Goal: Task Accomplishment & Management: Manage account settings

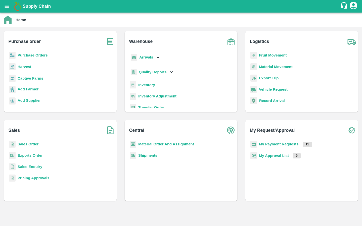
click at [33, 54] on b "Purchase Orders" at bounding box center [33, 55] width 30 height 4
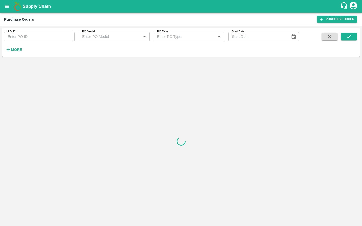
click at [40, 38] on input "PO ID" at bounding box center [39, 37] width 71 height 10
paste input "155793"
click at [347, 35] on icon "submit" at bounding box center [349, 37] width 6 height 6
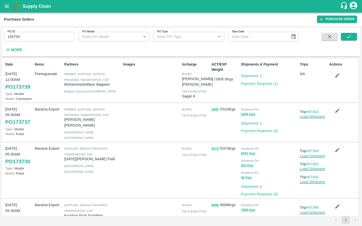
click at [23, 36] on input "155793" at bounding box center [39, 37] width 71 height 10
type input "155793"
click at [346, 36] on icon "submit" at bounding box center [349, 37] width 6 height 6
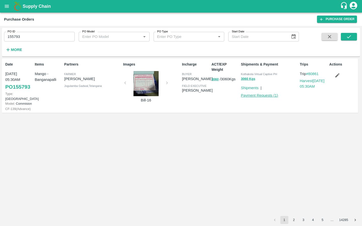
click at [252, 96] on link "Payment Requests ( 1 )" at bounding box center [259, 95] width 37 height 4
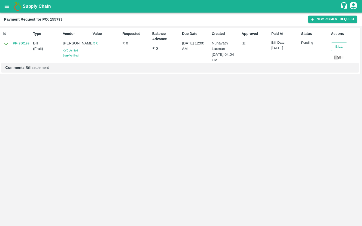
click at [338, 57] on icon at bounding box center [336, 58] width 5 height 4
click at [15, 44] on link "PR-250199" at bounding box center [21, 43] width 17 height 5
click at [316, 19] on button "New Payment Request" at bounding box center [332, 19] width 49 height 7
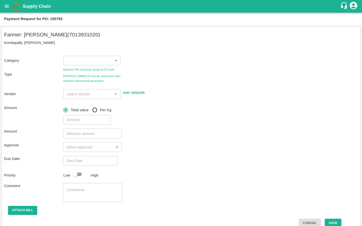
click at [95, 66] on div "Advance PR should be raised at CF level Bill PR can be raised only after shipme…" at bounding box center [92, 74] width 59 height 18
click at [95, 62] on body "Supply Chain Payment Request for PO: 155793 Farmer: Chinna Anji (7013931020) Ko…" at bounding box center [181, 113] width 362 height 226
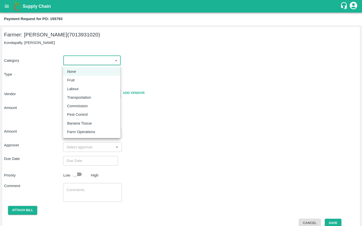
click at [80, 81] on div "Fruit" at bounding box center [91, 80] width 49 height 6
type input "1"
type input "Chinna Anji - 7013931020(Farmer)"
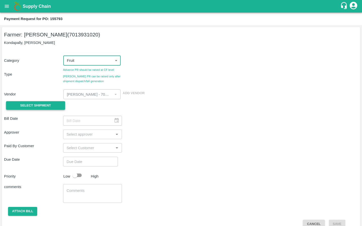
click at [59, 104] on button "Select Shipment" at bounding box center [35, 105] width 59 height 9
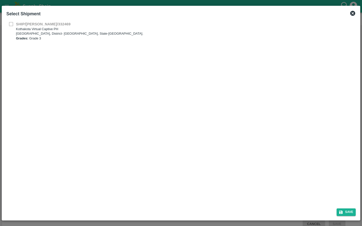
click at [10, 22] on div "SHIP/KOTH/332469 Kothakota Virtual Captive PH Kothakota, District- Wanaparthy, …" at bounding box center [180, 31] width 349 height 20
click at [352, 13] on icon at bounding box center [352, 13] width 6 height 6
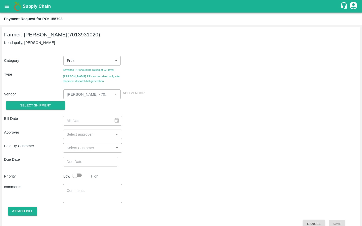
click at [312, 223] on button "Cancel" at bounding box center [314, 224] width 22 height 9
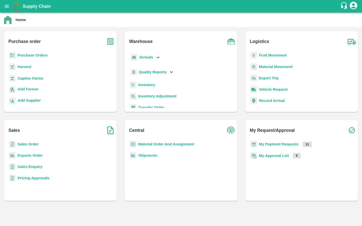
click at [30, 79] on b "Captive Farms" at bounding box center [31, 78] width 26 height 4
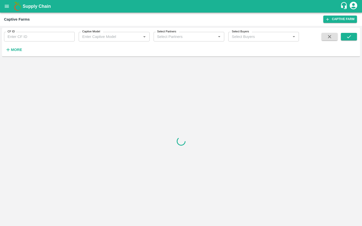
click at [30, 32] on input "CF ID" at bounding box center [39, 37] width 71 height 10
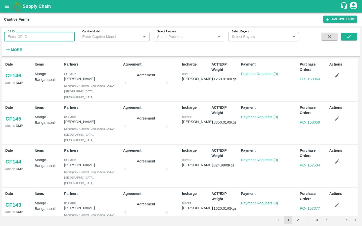
click at [11, 38] on input "CF ID" at bounding box center [39, 37] width 71 height 10
click at [349, 34] on icon "submit" at bounding box center [349, 37] width 6 height 6
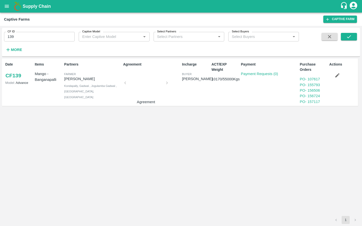
click at [21, 78] on link "CF 139" at bounding box center [13, 75] width 16 height 9
click at [9, 80] on p "Model: Advance" at bounding box center [18, 82] width 27 height 5
click at [12, 74] on link "CF 139" at bounding box center [13, 75] width 16 height 9
click at [18, 77] on link "CF 139" at bounding box center [13, 75] width 16 height 9
click at [28, 36] on input "139" at bounding box center [39, 37] width 71 height 10
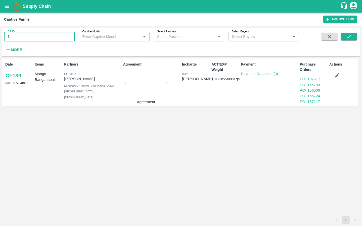
type input "1"
type input "140"
click at [349, 40] on button "submit" at bounding box center [348, 37] width 16 height 8
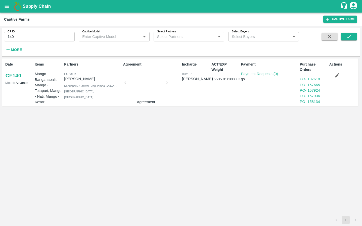
click at [11, 79] on link "CF 140" at bounding box center [13, 75] width 16 height 9
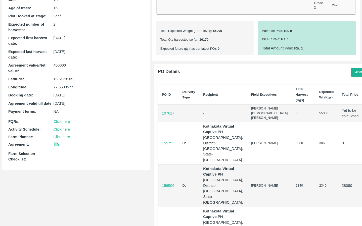
scroll to position [115, 0]
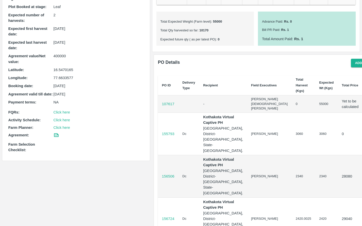
click at [165, 105] on p "107617" at bounding box center [168, 104] width 13 height 6
click at [175, 106] on td "107617" at bounding box center [168, 103] width 21 height 17
click at [168, 102] on p "107617" at bounding box center [168, 104] width 13 height 6
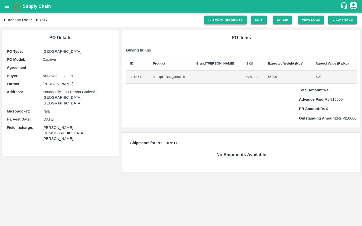
click at [228, 21] on link "Payment Requests" at bounding box center [225, 20] width 42 height 9
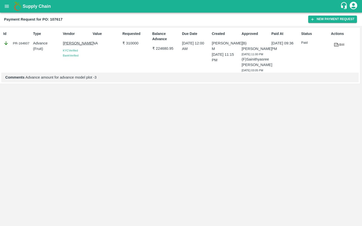
click at [151, 48] on div "Balance Advance ₹ 224680.95" at bounding box center [165, 50] width 30 height 43
drag, startPoint x: 151, startPoint y: 48, endPoint x: 171, endPoint y: 48, distance: 19.8
click at [171, 48] on div "Balance Advance ₹ 224680.95" at bounding box center [165, 50] width 30 height 43
click at [171, 48] on p "₹ 224680.95" at bounding box center [166, 49] width 28 height 6
click at [160, 49] on p "₹ 224680.95" at bounding box center [166, 49] width 28 height 6
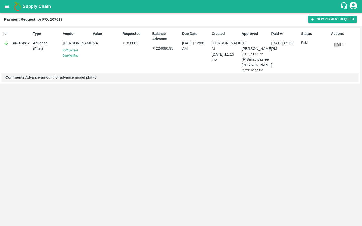
click at [160, 49] on p "₹ 224680.95" at bounding box center [166, 49] width 28 height 6
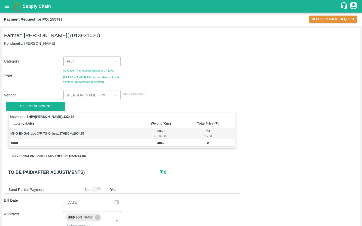
click at [267, 99] on div "Vendor ​ Add Vendor" at bounding box center [180, 94] width 356 height 12
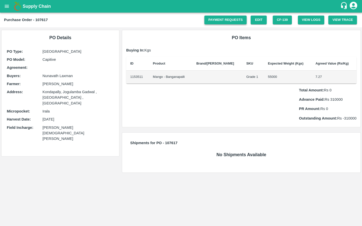
click at [233, 19] on link "Payment Requests" at bounding box center [225, 20] width 42 height 9
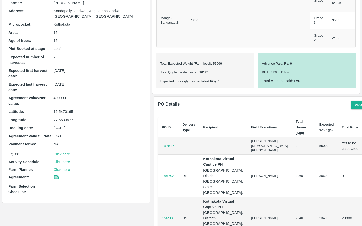
scroll to position [79, 0]
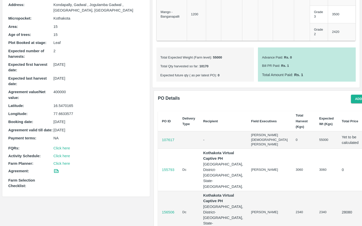
click at [169, 139] on p "107617" at bounding box center [168, 140] width 13 height 6
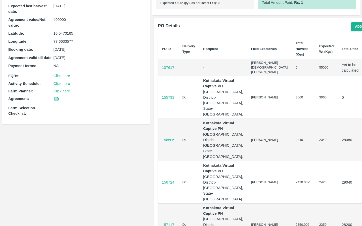
scroll to position [172, 0]
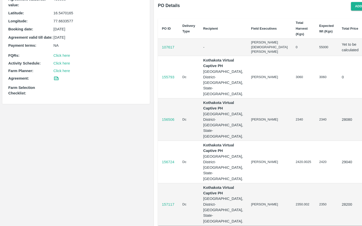
click at [169, 78] on p "155793" at bounding box center [168, 77] width 13 height 6
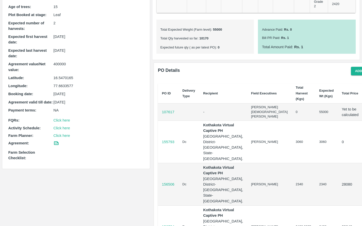
scroll to position [91, 0]
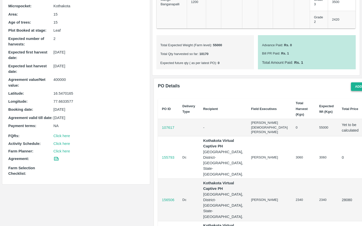
click at [350, 87] on button "Add new PO" at bounding box center [364, 86] width 29 height 9
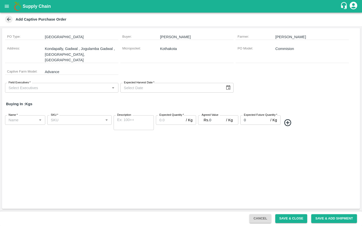
click at [211, 117] on input "0" at bounding box center [217, 120] width 17 height 10
click at [247, 164] on div "PO Type : Farm Gate Buyer : Velidi Gopinadh Farmer : Chinna Anji Address : Kond…" at bounding box center [181, 118] width 358 height 181
click at [253, 217] on button "Cancel" at bounding box center [260, 218] width 22 height 9
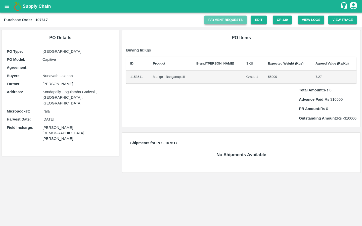
click at [211, 20] on link "Payment Requests" at bounding box center [225, 20] width 42 height 9
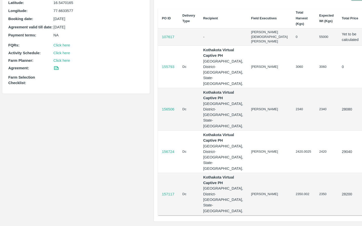
scroll to position [205, 0]
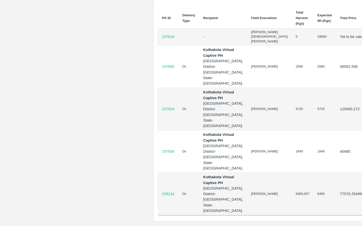
scroll to position [365, 0]
click at [197, 108] on td "Dc" at bounding box center [188, 109] width 21 height 42
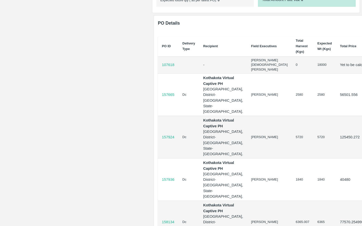
scroll to position [314, 0]
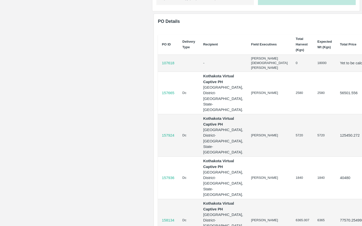
click at [164, 96] on p "157665" at bounding box center [168, 93] width 13 height 6
click at [170, 138] on p "157924" at bounding box center [168, 136] width 13 height 6
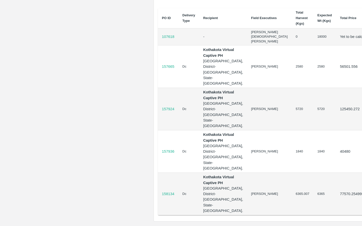
scroll to position [365, 0]
click at [172, 149] on p "157936" at bounding box center [168, 152] width 13 height 6
click at [167, 191] on p "158134" at bounding box center [168, 194] width 13 height 6
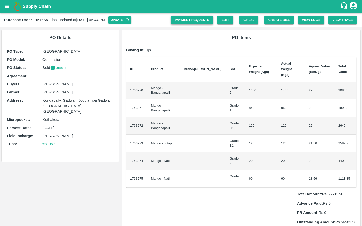
click at [194, 22] on link "Payment Requests" at bounding box center [192, 20] width 42 height 9
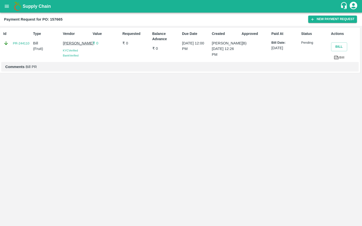
click at [342, 57] on link "Bill" at bounding box center [339, 57] width 16 height 9
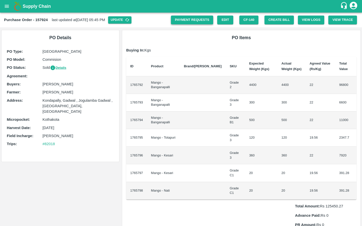
click at [188, 21] on link "Payment Requests" at bounding box center [192, 20] width 42 height 9
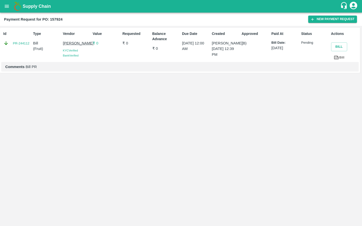
click at [335, 58] on icon at bounding box center [336, 57] width 4 height 3
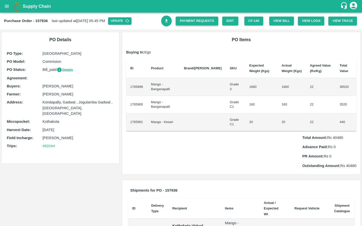
click at [183, 20] on link "Payment Requests" at bounding box center [197, 21] width 42 height 9
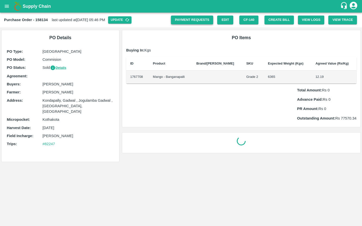
click at [176, 20] on link "Payment Requests" at bounding box center [192, 20] width 42 height 9
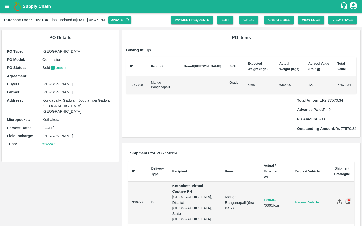
scroll to position [11, 0]
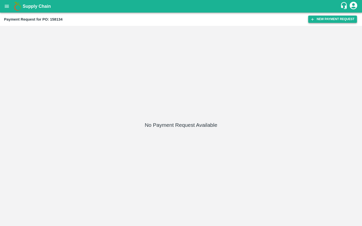
click at [316, 16] on button "New Payment Request" at bounding box center [332, 19] width 49 height 7
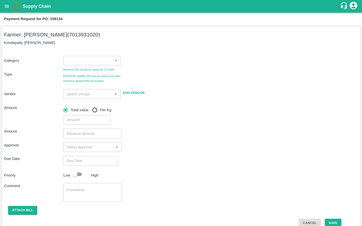
click at [111, 64] on body "Supply Chain Payment Request for PO: 158134 Farmer: Chinna Anji (7013931020) Ko…" at bounding box center [181, 113] width 362 height 226
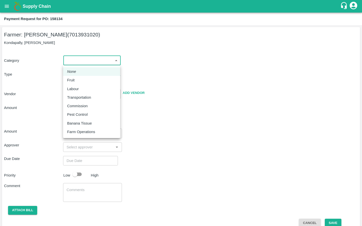
click at [179, 65] on div at bounding box center [181, 113] width 362 height 226
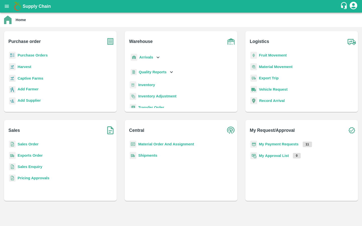
click at [33, 78] on b "Captive Farms" at bounding box center [31, 78] width 26 height 4
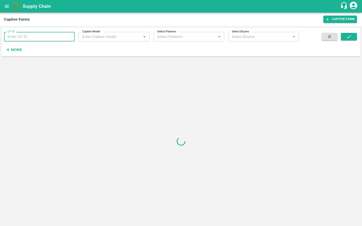
click at [32, 36] on input "CF ID" at bounding box center [39, 37] width 71 height 10
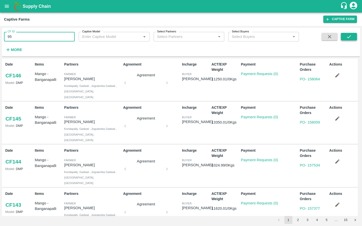
type input "95"
click at [350, 37] on icon "submit" at bounding box center [349, 37] width 6 height 6
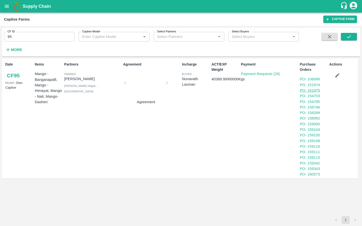
click at [317, 89] on link "PO - 151975" at bounding box center [310, 90] width 20 height 4
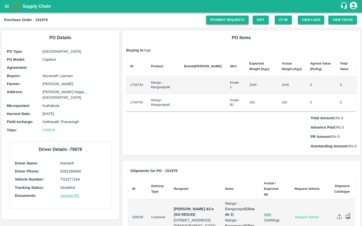
click at [235, 20] on link "Payment Requests" at bounding box center [227, 20] width 42 height 9
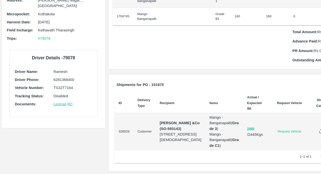
scroll to position [138, 0]
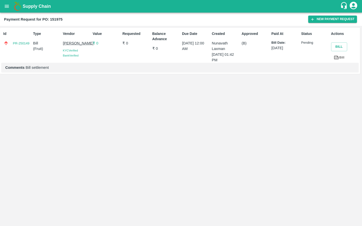
click at [341, 59] on link "Bill" at bounding box center [339, 57] width 16 height 9
click at [27, 45] on link "PR-250149" at bounding box center [21, 43] width 17 height 5
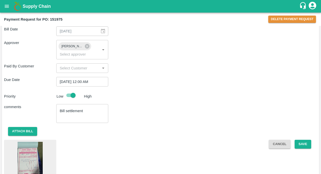
scroll to position [206, 0]
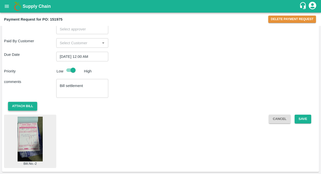
click at [23, 105] on button "Attach bill" at bounding box center [22, 106] width 29 height 9
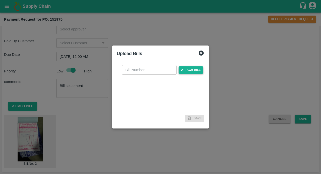
click at [189, 69] on span "Attach bill" at bounding box center [191, 69] width 25 height 7
click at [0, 0] on input "Attach bill" at bounding box center [0, 0] width 0 height 0
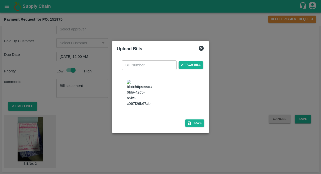
click at [148, 64] on input "text" at bounding box center [149, 65] width 55 height 10
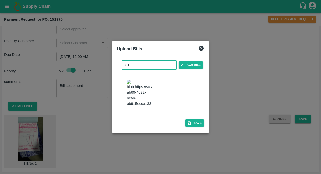
type input "01"
click at [181, 89] on div at bounding box center [162, 93] width 75 height 31
click at [193, 126] on button "Save" at bounding box center [194, 122] width 19 height 7
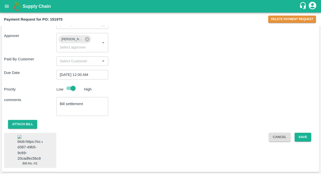
click at [39, 144] on img at bounding box center [30, 148] width 25 height 26
click at [29, 143] on img at bounding box center [30, 148] width 25 height 26
click at [229, 121] on div "Attach bill" at bounding box center [160, 124] width 313 height 9
click at [296, 133] on button "Save" at bounding box center [303, 137] width 17 height 9
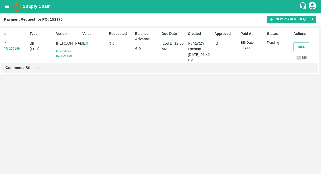
click at [301, 56] on icon at bounding box center [299, 58] width 6 height 6
click at [9, 49] on link "PR-250149" at bounding box center [11, 48] width 17 height 5
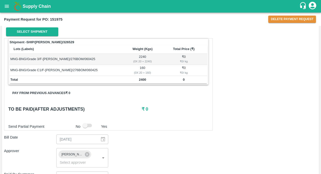
scroll to position [194, 0]
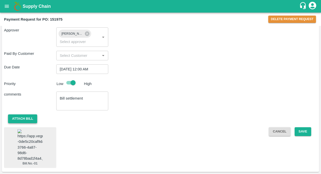
click at [18, 119] on button "Attach bill" at bounding box center [22, 118] width 29 height 9
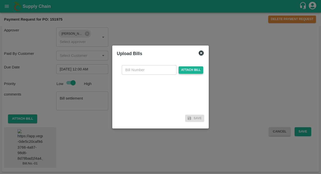
click at [190, 70] on span "Attach bill" at bounding box center [191, 69] width 25 height 7
click at [0, 0] on input "Attach bill" at bounding box center [0, 0] width 0 height 0
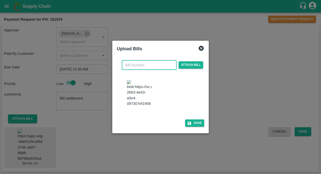
click at [134, 62] on input "text" at bounding box center [149, 65] width 55 height 10
type input "01"
click at [191, 93] on div at bounding box center [162, 93] width 75 height 31
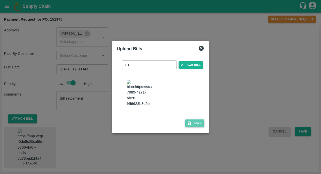
click at [191, 124] on button "Save" at bounding box center [194, 122] width 19 height 7
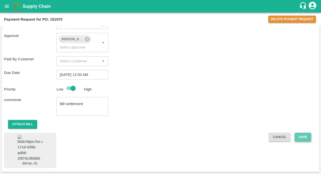
click at [301, 133] on button "Save" at bounding box center [303, 137] width 17 height 9
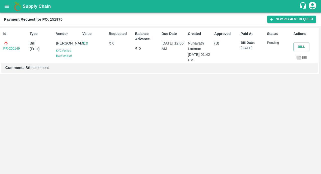
click at [299, 59] on icon at bounding box center [299, 57] width 4 height 3
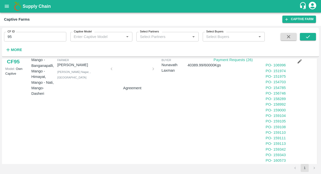
scroll to position [13, 0]
click at [277, 82] on link "PO - 154703" at bounding box center [276, 83] width 20 height 4
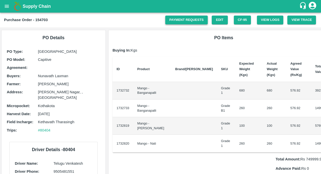
click at [188, 19] on link "Payment Requests" at bounding box center [186, 20] width 42 height 9
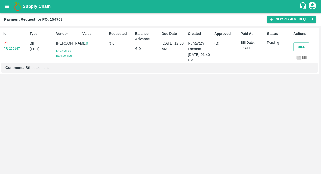
click at [10, 47] on link "PR-250147" at bounding box center [11, 48] width 17 height 5
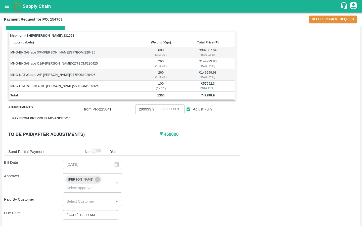
scroll to position [92, 0]
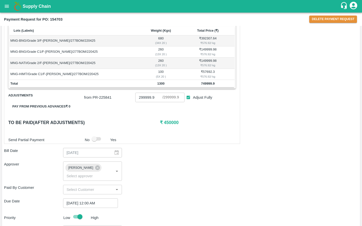
click at [56, 105] on button "Pay from previous advances ₹ 0" at bounding box center [41, 106] width 66 height 9
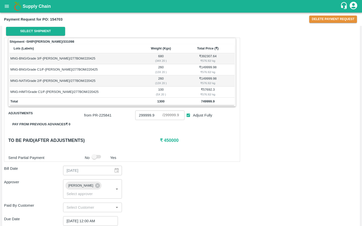
scroll to position [0, 0]
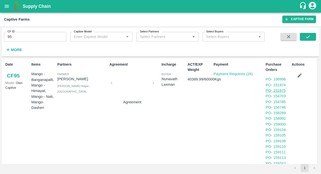
click at [273, 90] on link "PO - 151975" at bounding box center [276, 90] width 20 height 4
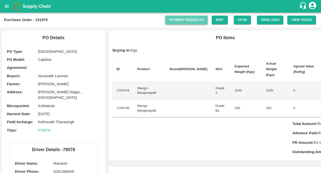
click at [192, 18] on link "Payment Requests" at bounding box center [186, 20] width 42 height 9
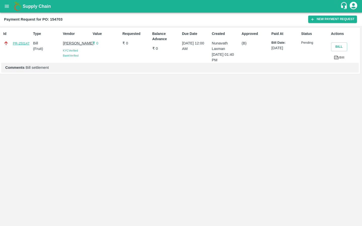
click at [18, 43] on link "PR-250147" at bounding box center [21, 43] width 17 height 5
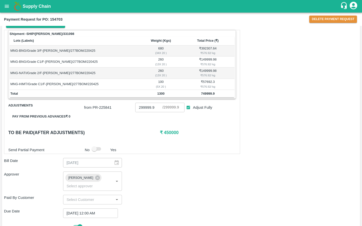
scroll to position [82, 0]
click at [56, 115] on button "Pay from previous advances ₹ 0" at bounding box center [41, 116] width 66 height 9
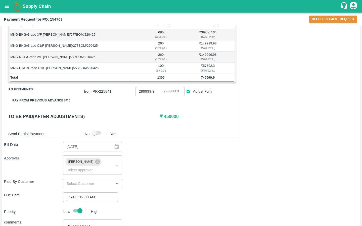
scroll to position [110, 0]
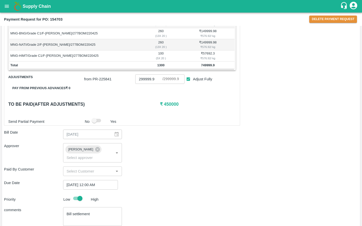
click at [31, 78] on span "Adjustments" at bounding box center [46, 77] width 76 height 6
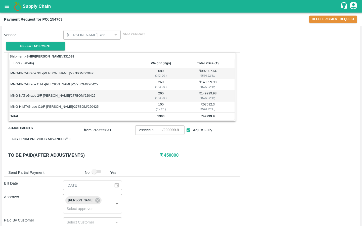
scroll to position [63, 0]
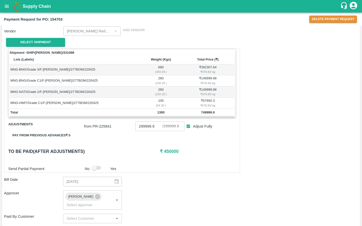
click at [20, 124] on span "Adjustments" at bounding box center [46, 125] width 76 height 6
click at [25, 134] on button "Pay from previous advances ₹ 0" at bounding box center [41, 135] width 66 height 9
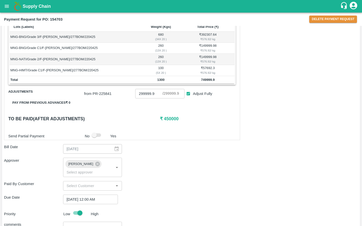
scroll to position [0, 0]
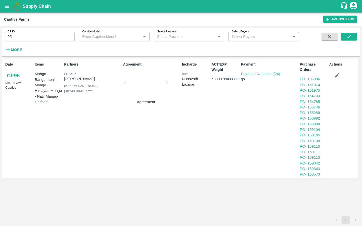
click at [306, 78] on link "PO - 106996" at bounding box center [310, 79] width 20 height 4
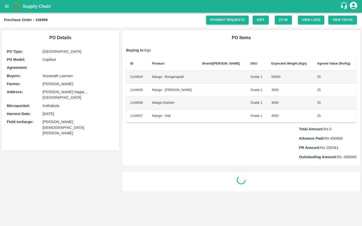
click at [233, 23] on link "Payment Requests" at bounding box center [227, 20] width 42 height 9
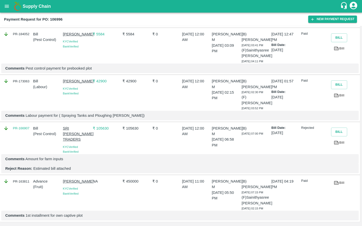
scroll to position [431, 0]
drag, startPoint x: 125, startPoint y: 171, endPoint x: 143, endPoint y: 171, distance: 17.6
click at [143, 179] on p "₹ 450000" at bounding box center [136, 182] width 28 height 6
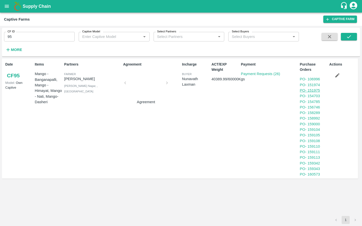
click at [314, 90] on link "PO - 151975" at bounding box center [310, 90] width 20 height 4
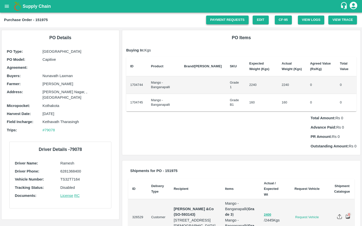
click at [217, 21] on link "Payment Requests" at bounding box center [227, 20] width 42 height 9
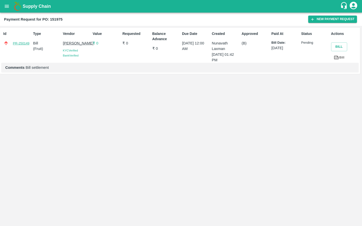
click at [17, 41] on link "PR-250149" at bounding box center [21, 43] width 17 height 5
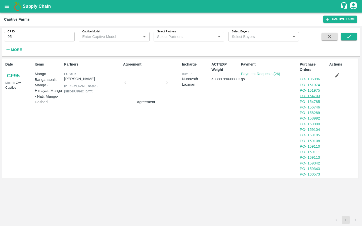
click at [312, 94] on link "PO - 154703" at bounding box center [310, 96] width 20 height 4
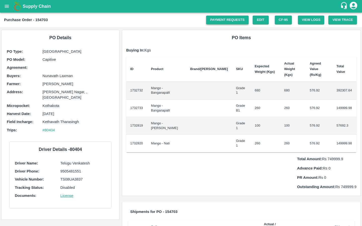
click at [221, 22] on link "Payment Requests" at bounding box center [227, 20] width 42 height 9
click at [220, 21] on link "Payment Requests" at bounding box center [227, 20] width 42 height 9
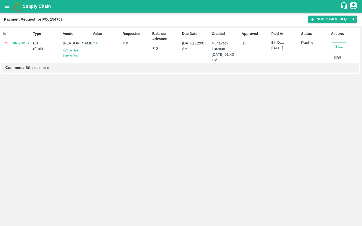
click at [22, 43] on link "PR-250147" at bounding box center [21, 43] width 17 height 5
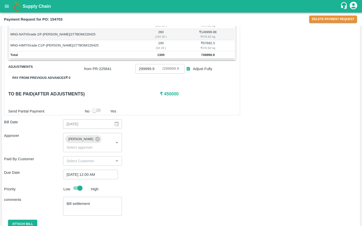
scroll to position [121, 0]
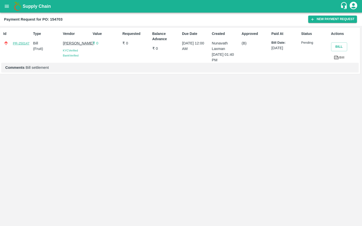
click at [17, 42] on link "PR-250147" at bounding box center [21, 43] width 17 height 5
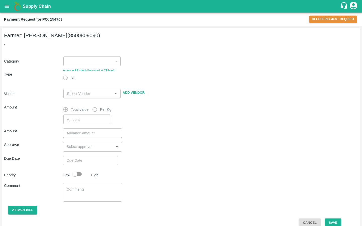
type input "1"
radio input "true"
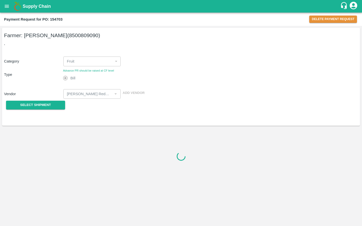
type input "[PERSON_NAME] Reddy - 8500809090(Farmer)"
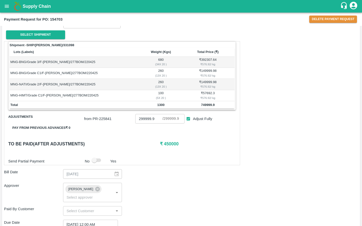
scroll to position [74, 0]
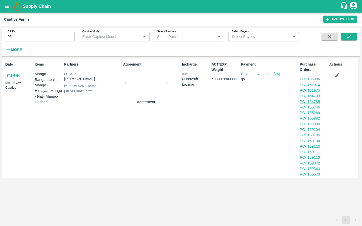
click at [313, 101] on link "PO - 154785" at bounding box center [310, 102] width 20 height 4
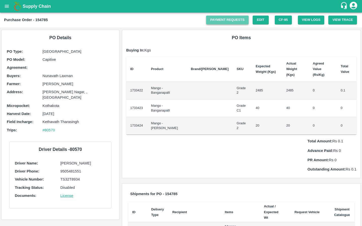
click at [225, 22] on link "Payment Requests" at bounding box center [227, 20] width 42 height 9
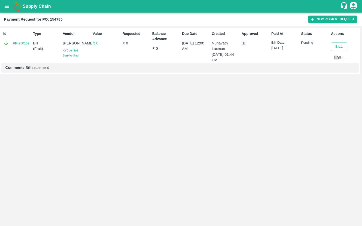
click at [21, 45] on link "PR-250152" at bounding box center [21, 43] width 17 height 5
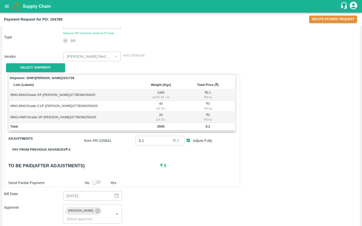
scroll to position [37, 0]
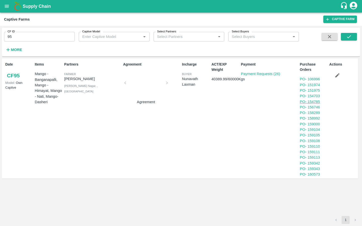
click at [315, 102] on link "PO - 154785" at bounding box center [310, 102] width 20 height 4
click at [311, 106] on link "PO - 156746" at bounding box center [310, 107] width 20 height 4
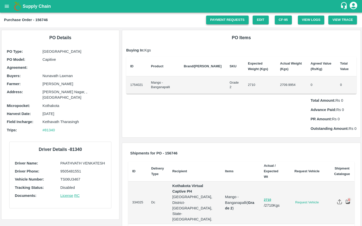
click at [212, 21] on link "Payment Requests" at bounding box center [227, 20] width 42 height 9
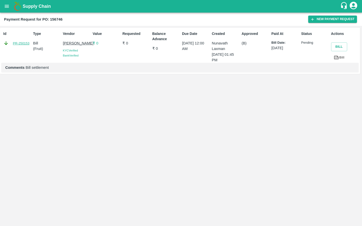
click at [20, 44] on link "PR-250153" at bounding box center [21, 43] width 17 height 5
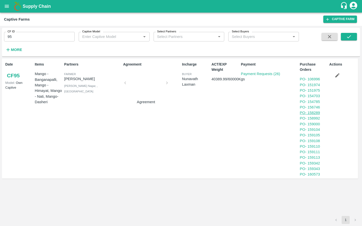
click at [316, 112] on link "PO - 158289" at bounding box center [310, 113] width 20 height 4
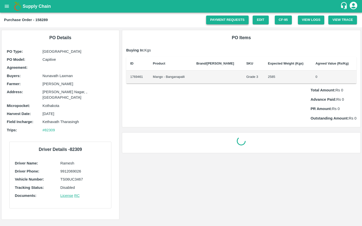
click at [208, 20] on link "Payment Requests" at bounding box center [227, 20] width 42 height 9
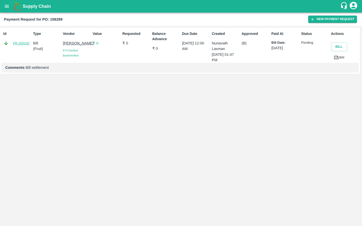
click at [16, 41] on link "PR-250155" at bounding box center [21, 43] width 17 height 5
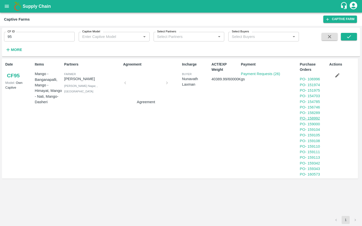
click at [313, 118] on link "PO - 158992" at bounding box center [310, 118] width 20 height 4
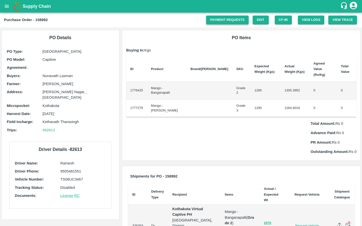
click at [212, 23] on link "Payment Requests" at bounding box center [227, 20] width 42 height 9
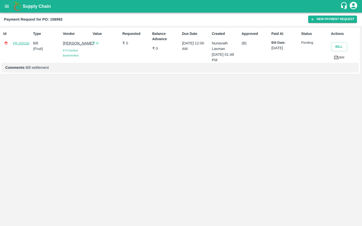
click at [14, 42] on link "PR-250156" at bounding box center [21, 43] width 17 height 5
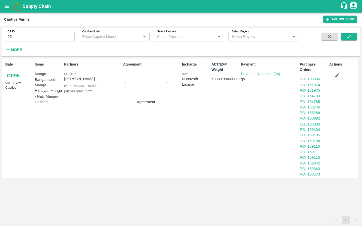
click at [311, 122] on link "PO - 159000" at bounding box center [310, 124] width 20 height 4
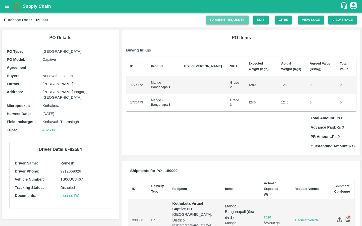
click at [236, 18] on link "Payment Requests" at bounding box center [227, 20] width 42 height 9
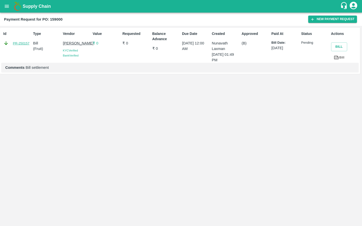
click at [27, 44] on link "PR-250157" at bounding box center [21, 43] width 17 height 5
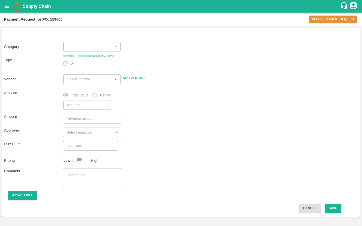
type input "1"
radio input "true"
type input "Tandra Pratab Reddy - 8500809090(Farmer)"
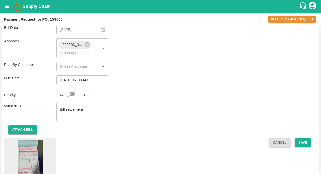
scroll to position [206, 0]
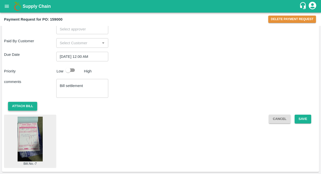
click at [27, 107] on button "Attach bill" at bounding box center [22, 106] width 29 height 9
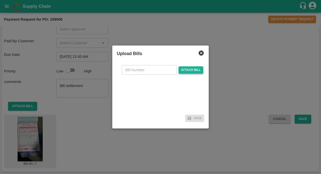
click at [186, 67] on span "Attach bill" at bounding box center [191, 69] width 25 height 7
click at [0, 0] on input "Attach bill" at bounding box center [0, 0] width 0 height 0
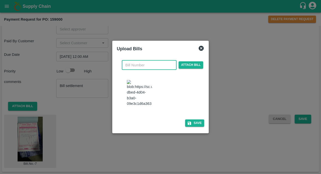
click at [160, 63] on input "text" at bounding box center [149, 65] width 55 height 10
type input "07"
click at [191, 127] on button "Save" at bounding box center [194, 122] width 19 height 7
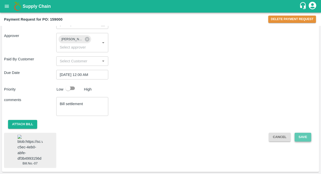
click at [304, 133] on button "Save" at bounding box center [303, 137] width 17 height 9
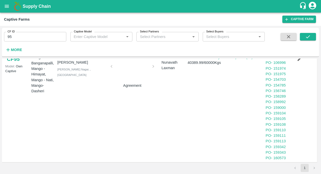
scroll to position [19, 0]
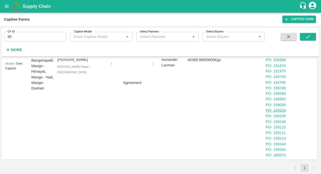
click at [274, 110] on link "PO - 159104" at bounding box center [276, 110] width 20 height 4
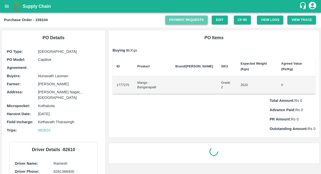
click at [180, 20] on link "Payment Requests" at bounding box center [186, 20] width 42 height 9
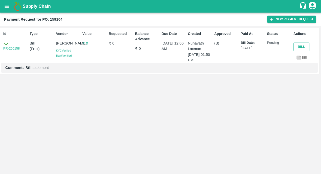
click at [10, 48] on link "PR-250158" at bounding box center [11, 48] width 17 height 5
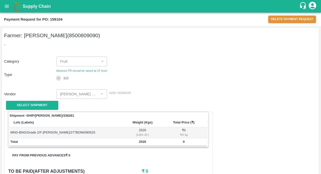
scroll to position [195, 0]
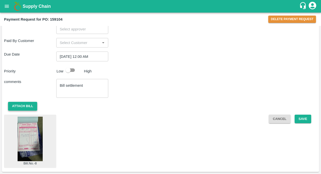
click at [29, 109] on button "Attach bill" at bounding box center [22, 106] width 29 height 9
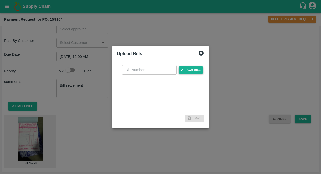
click at [179, 71] on span "Attach bill" at bounding box center [191, 69] width 25 height 7
click at [0, 0] on input "Attach bill" at bounding box center [0, 0] width 0 height 0
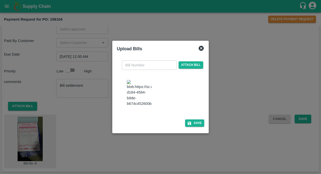
click at [162, 64] on input "text" at bounding box center [149, 65] width 55 height 10
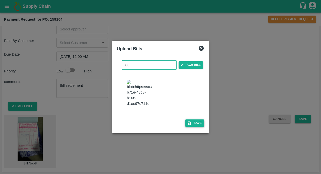
type input "08"
click at [193, 127] on button "Save" at bounding box center [194, 122] width 19 height 7
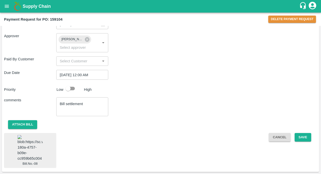
click at [23, 149] on img at bounding box center [30, 148] width 25 height 26
click at [301, 133] on button "Save" at bounding box center [303, 137] width 17 height 9
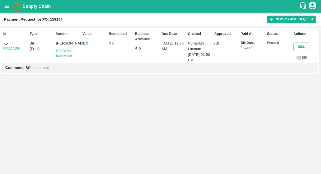
click at [303, 56] on link "Bill" at bounding box center [301, 57] width 16 height 9
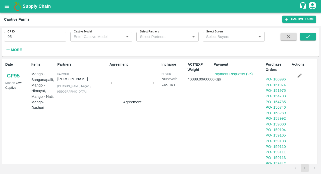
scroll to position [19, 0]
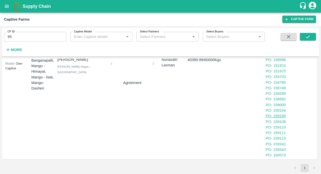
click at [280, 117] on link "PO - 159105" at bounding box center [276, 116] width 20 height 4
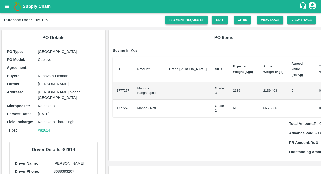
click at [186, 18] on link "Payment Requests" at bounding box center [186, 20] width 42 height 9
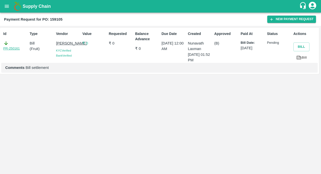
click at [7, 47] on link "PR-250161" at bounding box center [11, 48] width 17 height 5
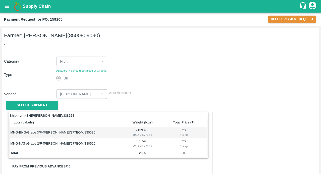
click at [236, 97] on div "Vendor ​ Add Vendor" at bounding box center [159, 93] width 315 height 12
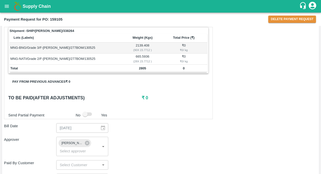
scroll to position [206, 0]
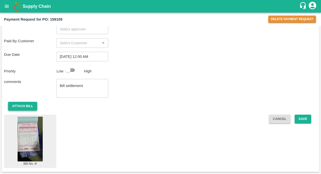
click at [19, 105] on button "Attach bill" at bounding box center [22, 106] width 29 height 9
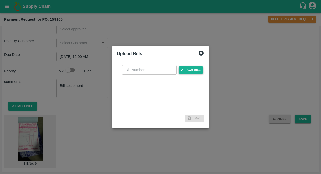
click at [184, 70] on span "Attach bill" at bounding box center [191, 69] width 25 height 7
click at [0, 0] on input "Attach bill" at bounding box center [0, 0] width 0 height 0
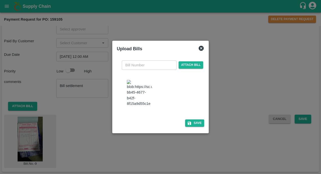
click at [162, 63] on input "text" at bounding box center [149, 65] width 55 height 10
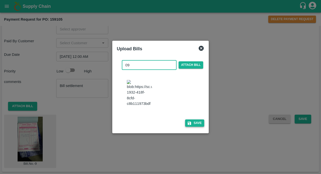
type input "09"
click at [194, 127] on button "Save" at bounding box center [194, 122] width 19 height 7
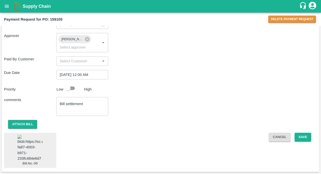
scroll to position [196, 0]
click at [306, 133] on button "Save" at bounding box center [303, 137] width 17 height 9
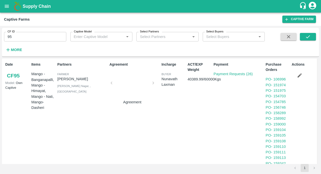
scroll to position [19, 0]
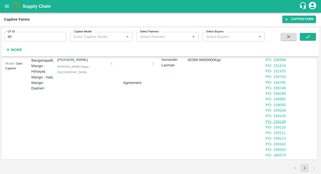
click at [280, 121] on link "PO - 159108" at bounding box center [276, 122] width 20 height 4
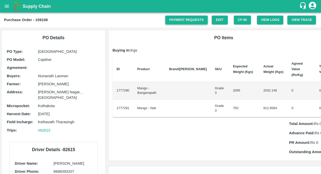
click at [177, 18] on link "Payment Requests" at bounding box center [186, 20] width 42 height 9
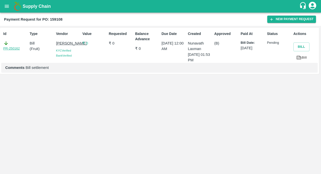
click at [15, 49] on link "PR-250162" at bounding box center [11, 48] width 17 height 5
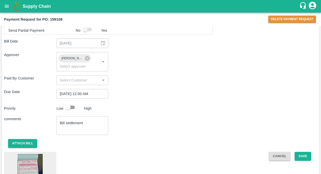
scroll to position [206, 0]
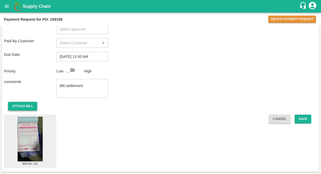
click at [24, 107] on button "Attach bill" at bounding box center [22, 106] width 29 height 9
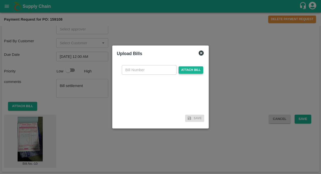
click at [186, 72] on span "Attach bill" at bounding box center [191, 69] width 25 height 7
click at [0, 0] on input "Attach bill" at bounding box center [0, 0] width 0 height 0
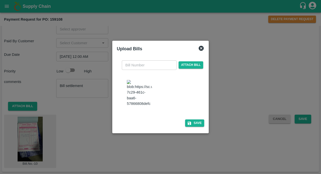
click at [153, 66] on input "text" at bounding box center [149, 65] width 55 height 10
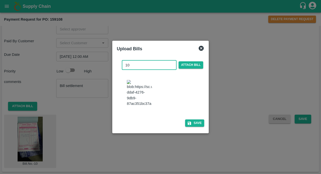
type input "10"
click at [186, 93] on div at bounding box center [162, 93] width 75 height 31
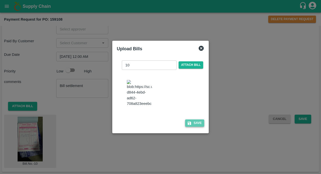
click at [187, 125] on icon "button" at bounding box center [189, 123] width 5 height 5
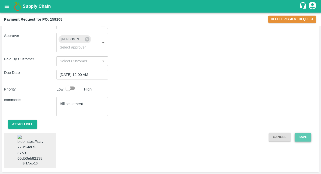
click at [302, 133] on button "Save" at bounding box center [303, 137] width 17 height 9
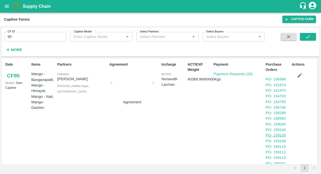
scroll to position [19, 0]
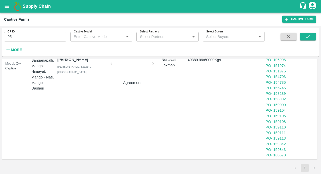
click at [281, 127] on link "PO - 159110" at bounding box center [276, 127] width 20 height 4
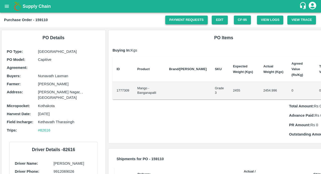
click at [183, 20] on link "Payment Requests" at bounding box center [186, 20] width 42 height 9
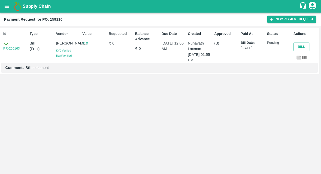
click at [8, 48] on link "PR-250163" at bounding box center [11, 48] width 17 height 5
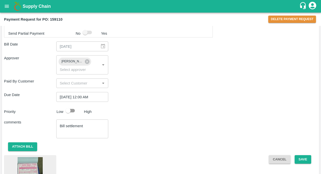
scroll to position [195, 0]
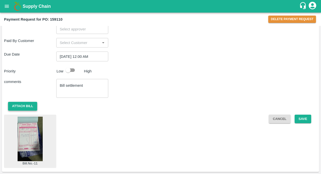
click at [27, 106] on button "Attach bill" at bounding box center [22, 106] width 29 height 9
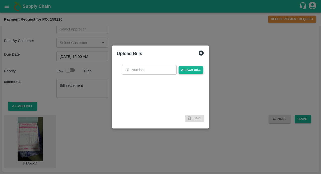
click at [181, 71] on span "Attach bill" at bounding box center [191, 69] width 25 height 7
click at [0, 0] on input "Attach bill" at bounding box center [0, 0] width 0 height 0
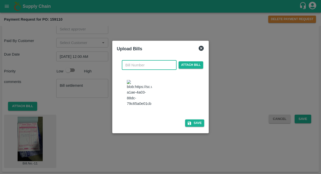
click at [149, 66] on input "text" at bounding box center [149, 65] width 55 height 10
type input "11"
click at [189, 86] on div at bounding box center [162, 93] width 75 height 31
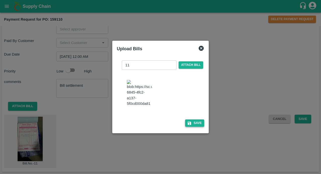
click at [188, 127] on button "Save" at bounding box center [194, 122] width 19 height 7
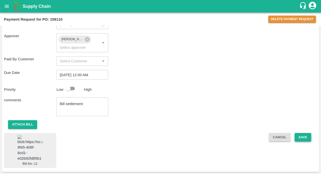
click at [307, 133] on button "Save" at bounding box center [303, 137] width 17 height 9
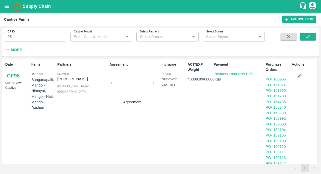
scroll to position [19, 0]
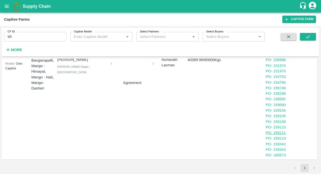
click at [282, 133] on link "PO - 159111" at bounding box center [276, 133] width 20 height 4
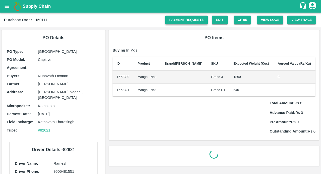
click at [186, 18] on link "Payment Requests" at bounding box center [186, 20] width 42 height 9
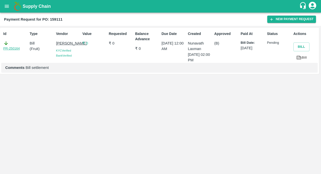
click at [12, 47] on link "PR-250164" at bounding box center [11, 48] width 17 height 5
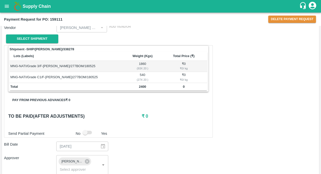
scroll to position [206, 0]
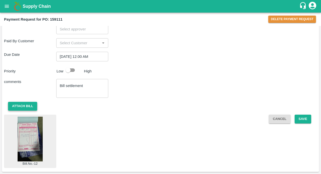
click at [34, 107] on button "Attach bill" at bounding box center [22, 106] width 29 height 9
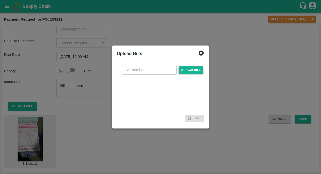
click at [182, 69] on span "Attach bill" at bounding box center [191, 69] width 25 height 7
click at [0, 0] on input "Attach bill" at bounding box center [0, 0] width 0 height 0
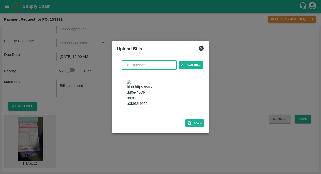
click at [138, 61] on input "text" at bounding box center [149, 65] width 55 height 10
type input "12"
click at [190, 127] on button "Save" at bounding box center [194, 122] width 19 height 7
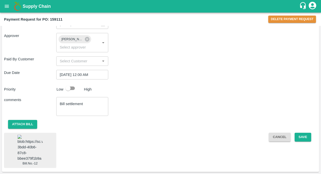
scroll to position [197, 0]
click at [306, 133] on button "Save" at bounding box center [303, 137] width 17 height 9
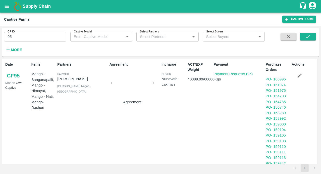
scroll to position [19, 0]
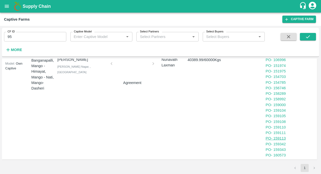
click at [278, 139] on link "PO - 159113" at bounding box center [276, 138] width 20 height 4
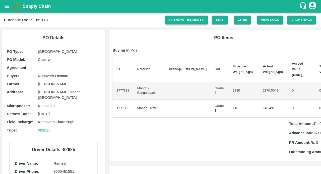
click at [170, 24] on link "Payment Requests" at bounding box center [186, 20] width 42 height 9
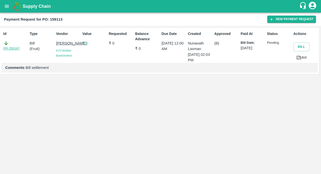
click at [9, 46] on link "PR-250167" at bounding box center [11, 48] width 17 height 5
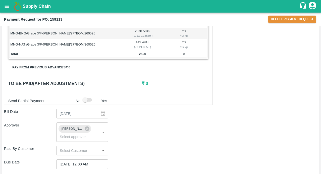
scroll to position [206, 0]
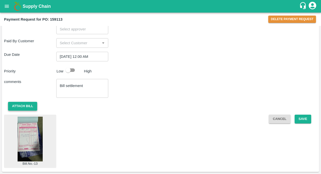
click at [31, 105] on button "Attach bill" at bounding box center [22, 106] width 29 height 9
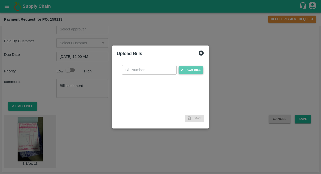
click at [193, 72] on span "Attach bill" at bounding box center [191, 69] width 25 height 7
click at [0, 0] on input "Attach bill" at bounding box center [0, 0] width 0 height 0
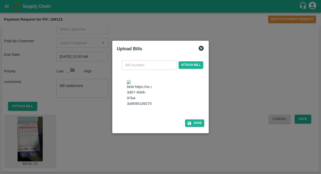
click at [140, 60] on input "text" at bounding box center [149, 65] width 55 height 10
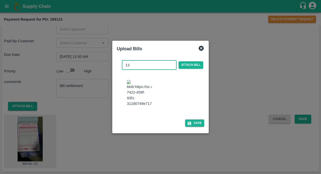
type input "13"
click at [186, 78] on div at bounding box center [162, 93] width 75 height 31
click at [196, 126] on button "Save" at bounding box center [194, 122] width 19 height 7
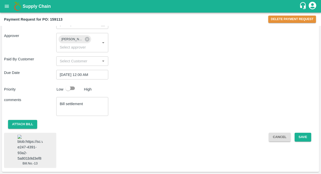
scroll to position [194, 0]
click at [301, 133] on button "Save" at bounding box center [303, 137] width 17 height 9
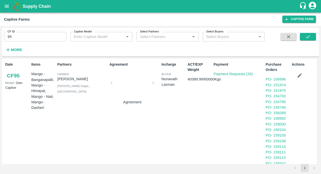
scroll to position [19, 0]
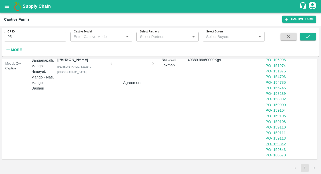
click at [278, 142] on link "PO - 159342" at bounding box center [276, 144] width 20 height 4
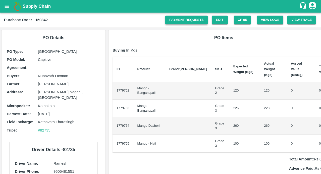
click at [165, 18] on link "Payment Requests" at bounding box center [186, 20] width 42 height 9
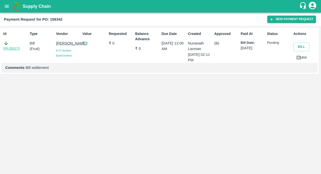
click at [18, 48] on link "PR-250173" at bounding box center [11, 48] width 17 height 5
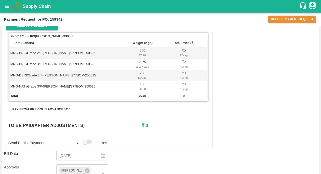
scroll to position [229, 0]
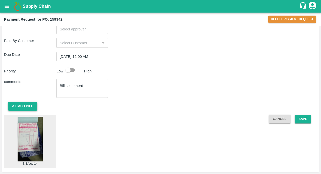
click at [32, 108] on button "Attach bill" at bounding box center [22, 106] width 29 height 9
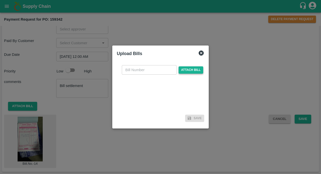
click at [183, 72] on span "Attach bill" at bounding box center [191, 69] width 25 height 7
click at [0, 0] on input "Attach bill" at bounding box center [0, 0] width 0 height 0
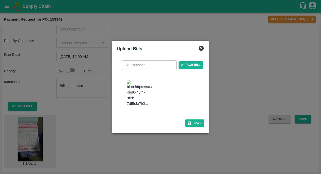
click at [155, 66] on input "text" at bounding box center [149, 65] width 55 height 10
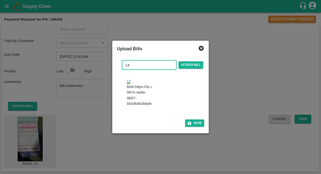
type input "14"
click at [181, 83] on div at bounding box center [162, 93] width 75 height 31
click at [191, 126] on button "Save" at bounding box center [194, 122] width 19 height 7
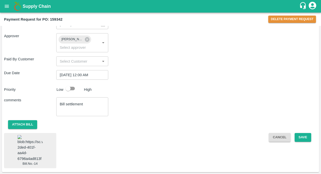
scroll to position [216, 0]
click at [297, 134] on button "Save" at bounding box center [303, 137] width 17 height 9
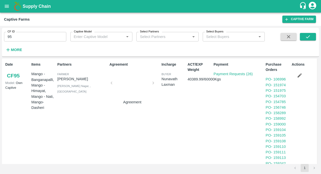
scroll to position [19, 0]
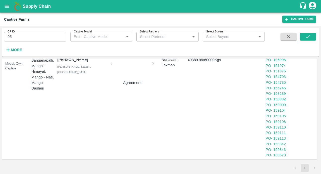
click at [277, 150] on link "PO - 159343" at bounding box center [276, 149] width 20 height 4
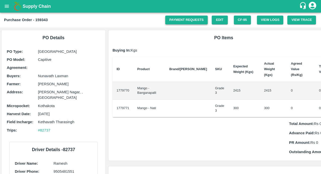
click at [170, 23] on link "Payment Requests" at bounding box center [186, 20] width 42 height 9
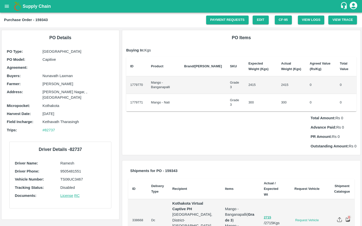
click at [7, 8] on icon "open drawer" at bounding box center [7, 7] width 6 height 6
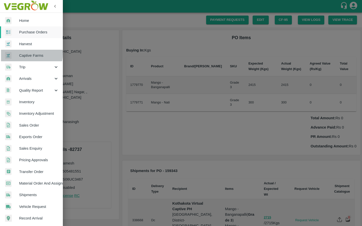
click at [26, 54] on span "Captive Farms" at bounding box center [39, 56] width 40 height 6
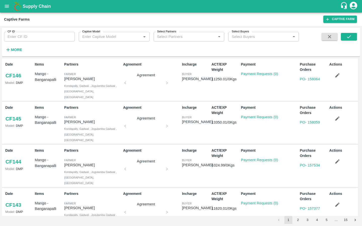
click at [34, 40] on input "CF ID" at bounding box center [39, 37] width 71 height 10
type input "121"
click at [321, 35] on icon "submit" at bounding box center [349, 37] width 6 height 6
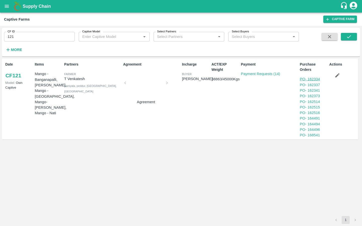
click at [303, 79] on link "PO - 162334" at bounding box center [310, 79] width 20 height 4
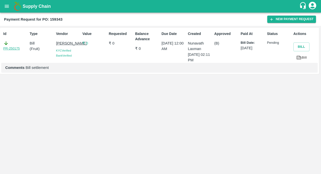
click at [12, 47] on link "PR-250175" at bounding box center [11, 48] width 17 height 5
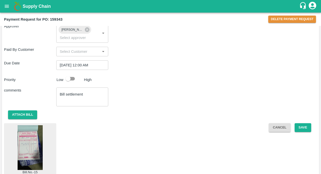
scroll to position [206, 0]
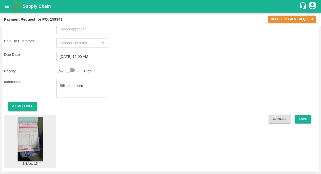
click at [24, 106] on button "Attach bill" at bounding box center [22, 106] width 29 height 9
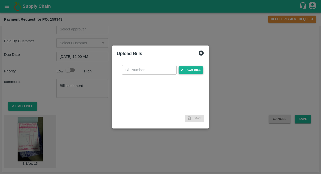
click at [184, 73] on span "Attach bill" at bounding box center [191, 69] width 25 height 7
click at [0, 0] on input "Attach bill" at bounding box center [0, 0] width 0 height 0
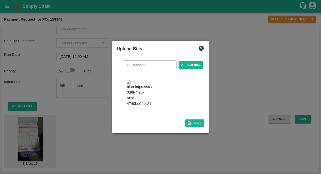
click at [162, 62] on input "text" at bounding box center [149, 65] width 55 height 10
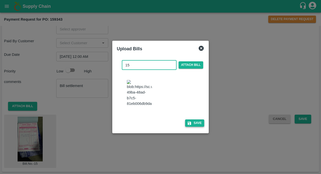
type input "15"
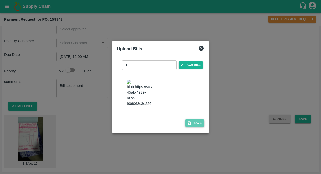
click at [189, 124] on button "Save" at bounding box center [194, 122] width 19 height 7
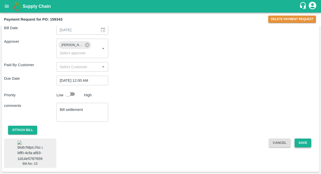
click at [303, 138] on button "Save" at bounding box center [303, 142] width 17 height 9
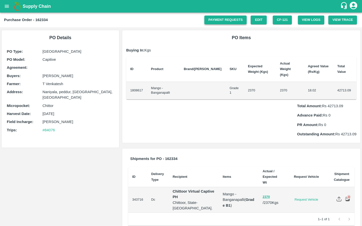
click at [213, 16] on link "Payment Requests" at bounding box center [225, 20] width 42 height 9
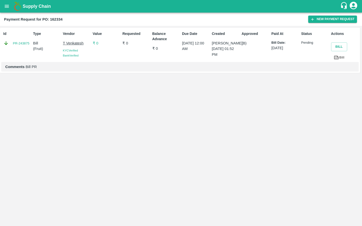
click at [334, 58] on icon at bounding box center [336, 58] width 5 height 4
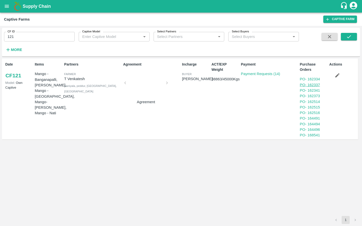
click at [318, 85] on link "PO - 162337" at bounding box center [310, 85] width 20 height 4
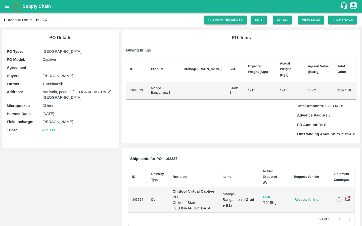
click at [235, 19] on link "Payment Requests" at bounding box center [225, 20] width 42 height 9
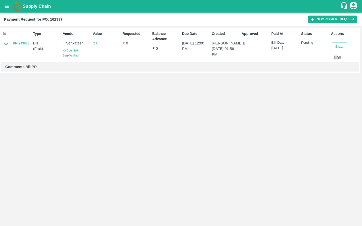
click at [340, 58] on link "Bill" at bounding box center [339, 57] width 16 height 9
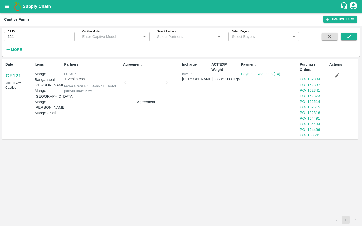
click at [317, 92] on link "PO - 162341" at bounding box center [310, 90] width 20 height 4
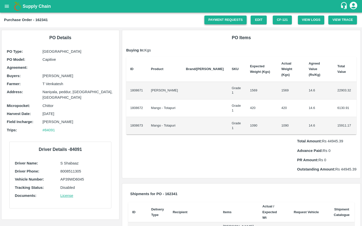
click at [227, 21] on link "Payment Requests" at bounding box center [225, 20] width 42 height 9
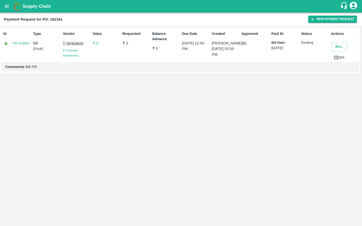
click at [337, 57] on icon at bounding box center [336, 58] width 5 height 4
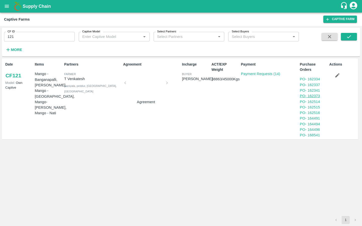
click at [317, 97] on link "PO - 162373" at bounding box center [310, 96] width 20 height 4
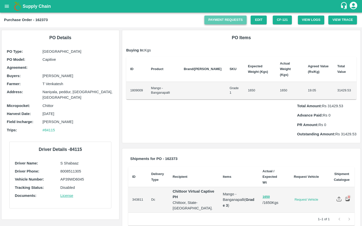
click at [229, 19] on link "Payment Requests" at bounding box center [225, 20] width 42 height 9
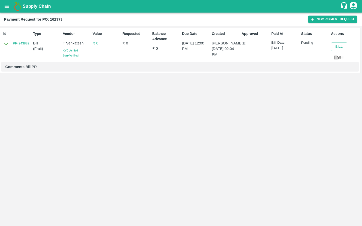
click at [338, 58] on icon at bounding box center [336, 58] width 5 height 4
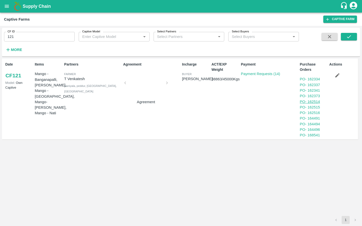
click at [314, 101] on link "PO - 162514" at bounding box center [310, 102] width 20 height 4
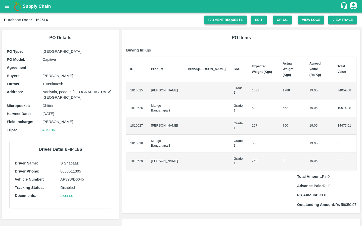
click at [236, 21] on link "Payment Requests" at bounding box center [225, 20] width 42 height 9
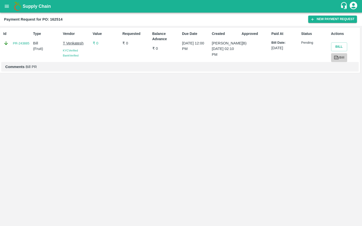
click at [338, 56] on icon at bounding box center [336, 58] width 5 height 4
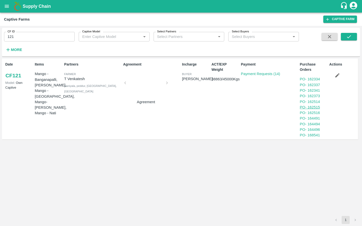
click at [314, 108] on link "PO - 162515" at bounding box center [310, 107] width 20 height 4
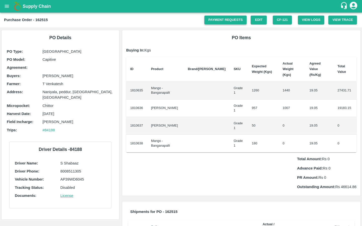
click at [217, 21] on link "Payment Requests" at bounding box center [225, 20] width 42 height 9
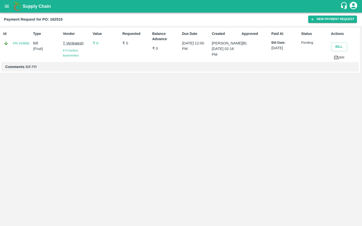
click at [334, 59] on icon at bounding box center [336, 58] width 5 height 4
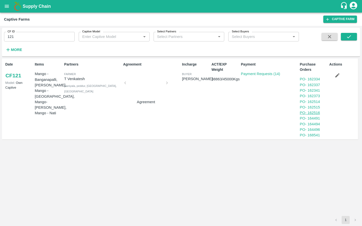
click at [319, 114] on link "PO - 162516" at bounding box center [310, 113] width 20 height 4
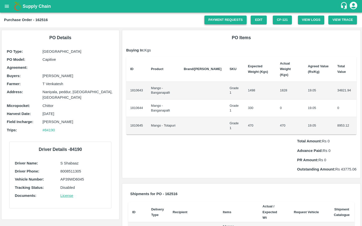
click at [225, 18] on link "Payment Requests" at bounding box center [225, 20] width 42 height 9
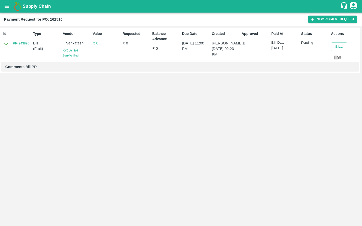
click at [332, 60] on link "Bill" at bounding box center [339, 57] width 16 height 9
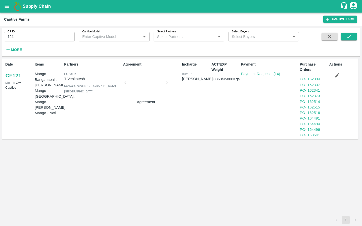
click at [320, 119] on link "PO - 164491" at bounding box center [310, 118] width 20 height 4
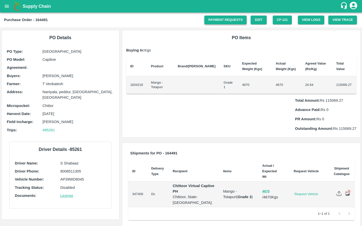
click at [226, 23] on link "Payment Requests" at bounding box center [225, 20] width 42 height 9
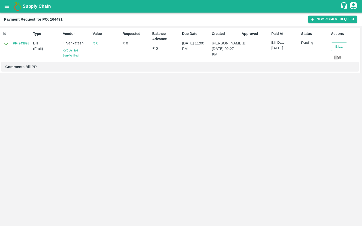
click at [336, 56] on icon at bounding box center [336, 57] width 4 height 3
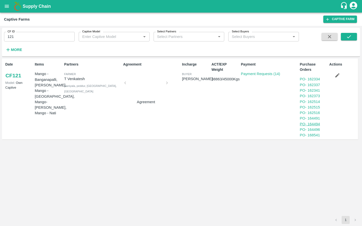
click at [318, 124] on link "PO - 164494" at bounding box center [310, 124] width 20 height 4
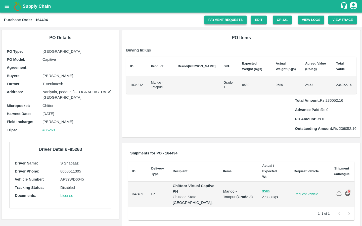
click at [218, 22] on link "Payment Requests" at bounding box center [225, 20] width 42 height 9
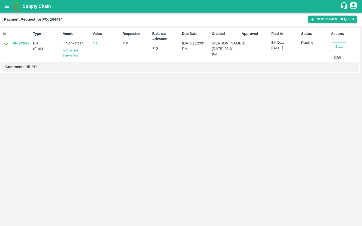
click at [341, 58] on link "Bill" at bounding box center [339, 57] width 16 height 9
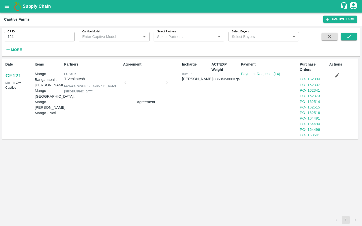
click at [15, 36] on input "121" at bounding box center [39, 37] width 71 height 10
type input "140"
click at [348, 40] on button "submit" at bounding box center [348, 37] width 16 height 8
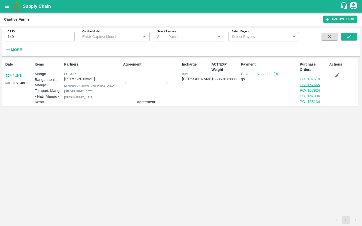
click at [314, 85] on link "PO - 157665" at bounding box center [310, 85] width 20 height 4
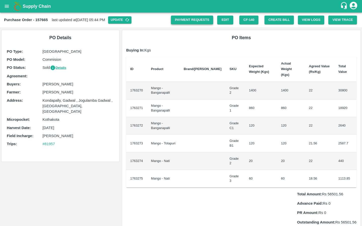
click at [194, 21] on link "Payment Requests" at bounding box center [192, 20] width 42 height 9
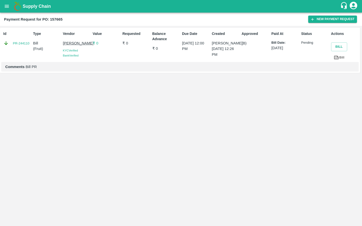
click at [339, 56] on link "Bill" at bounding box center [339, 57] width 16 height 9
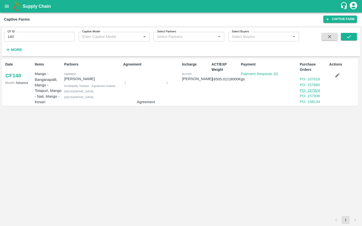
click at [313, 89] on link "PO - 157924" at bounding box center [310, 90] width 20 height 4
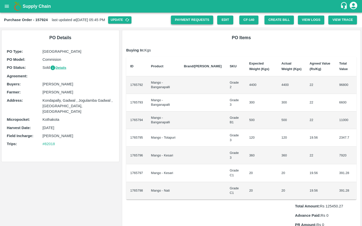
click at [185, 21] on link "Payment Requests" at bounding box center [192, 20] width 42 height 9
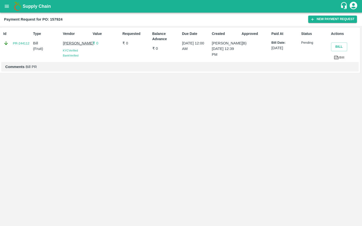
click at [333, 57] on icon at bounding box center [336, 58] width 6 height 6
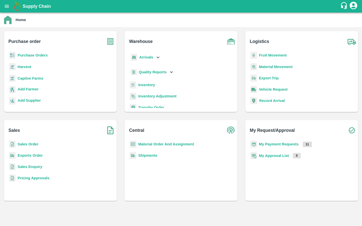
click at [36, 81] on p "Captive Farms" at bounding box center [31, 79] width 26 height 6
click at [36, 80] on b "Captive Farms" at bounding box center [31, 78] width 26 height 4
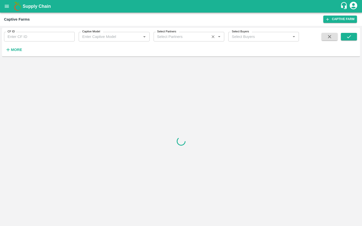
click at [172, 37] on input "Select Partners" at bounding box center [181, 36] width 53 height 7
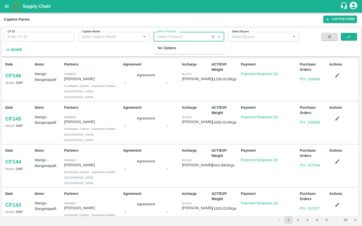
paste input "Dhiraj Barange(76057)"
drag, startPoint x: 183, startPoint y: 38, endPoint x: 201, endPoint y: 38, distance: 18.3
click at [201, 38] on input "Select Partners" at bounding box center [181, 36] width 53 height 7
type input "[PERSON_NAME]"
click at [258, 53] on div "CF ID CF ID Captive Model Captive Model   * Select Partners Select Partners   *…" at bounding box center [149, 41] width 299 height 26
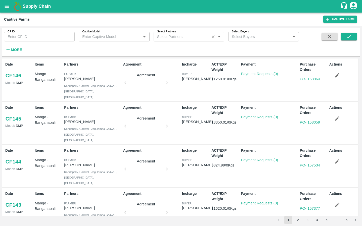
click at [173, 31] on label "Select Partners" at bounding box center [166, 32] width 19 height 4
click at [173, 33] on input "Select Partners" at bounding box center [181, 36] width 53 height 7
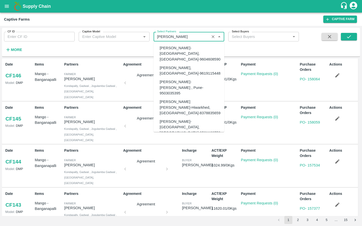
type input "dhiraj"
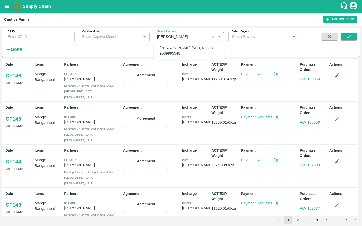
click at [171, 46] on div "Dhiraj Barange-Sakore (Mig), Nashik-9539995548" at bounding box center [189, 50] width 61 height 11
type input "Dhiraj Barange-Sakore (Mig), Nashik-9539995548"
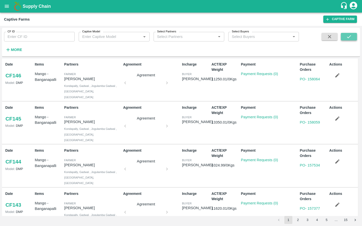
click at [321, 37] on icon "submit" at bounding box center [349, 37] width 6 height 6
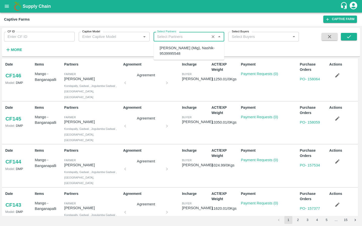
click at [191, 40] on input "Select Partners" at bounding box center [181, 36] width 53 height 7
click at [187, 50] on div "Dhiraj Barange-Sakore (Mig), Nashik-9539995548" at bounding box center [189, 50] width 61 height 11
type input "Dhiraj Barange-Sakore (Mig), Nashik-9539995548"
click at [321, 36] on icon "submit" at bounding box center [349, 37] width 6 height 6
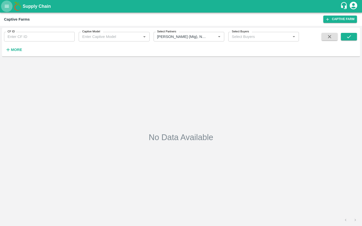
click at [6, 8] on icon "open drawer" at bounding box center [7, 7] width 6 height 6
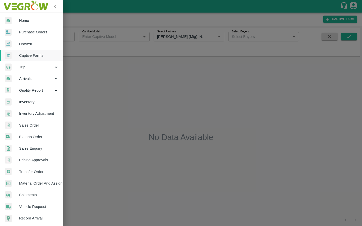
click at [27, 51] on link "Captive Farms" at bounding box center [31, 56] width 63 height 12
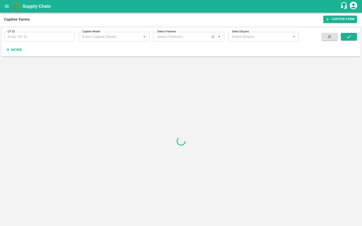
click at [169, 32] on label "Select Partners" at bounding box center [166, 32] width 19 height 4
click at [169, 33] on input "Select Partners" at bounding box center [181, 36] width 53 height 7
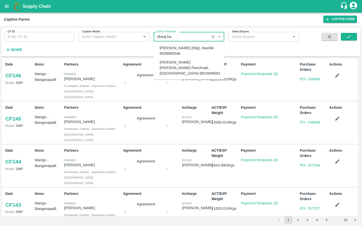
type input "dhiraj ba"
click at [4, 9] on icon "open drawer" at bounding box center [7, 7] width 6 height 6
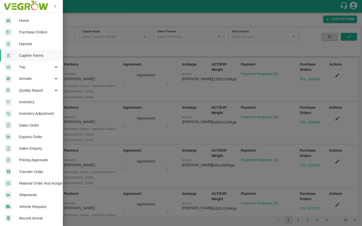
click at [38, 33] on span "Purchase Orders" at bounding box center [39, 32] width 40 height 6
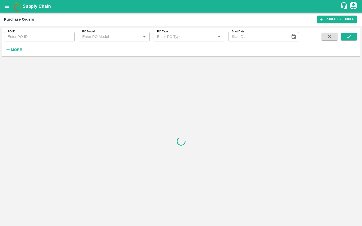
click at [175, 40] on div "PO Type   *" at bounding box center [188, 37] width 71 height 10
click at [19, 51] on strong "More" at bounding box center [16, 50] width 11 height 4
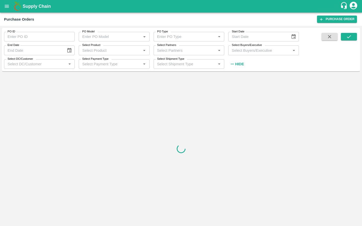
click at [164, 52] on input "Select Partners" at bounding box center [184, 50] width 59 height 7
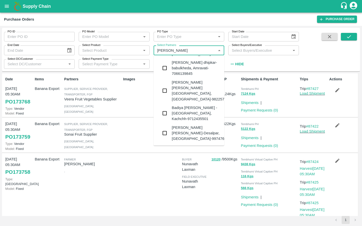
scroll to position [211, 0]
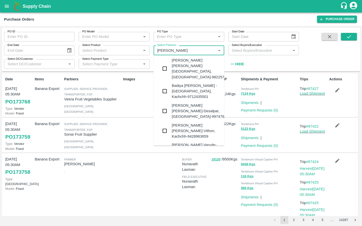
type input "dhiraj b"
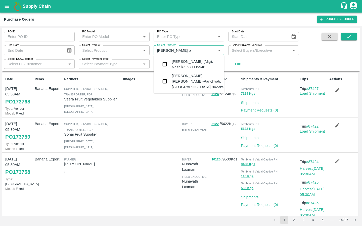
scroll to position [0, 0]
click at [166, 65] on input "checkbox" at bounding box center [164, 64] width 10 height 10
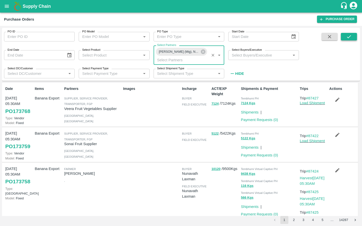
click at [321, 39] on button "submit" at bounding box center [348, 37] width 16 height 8
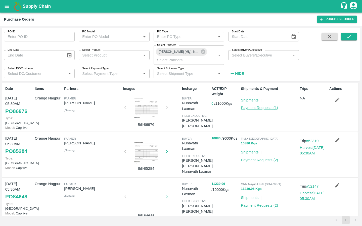
click at [262, 107] on link "Payment Requests ( 1 )" at bounding box center [259, 108] width 37 height 4
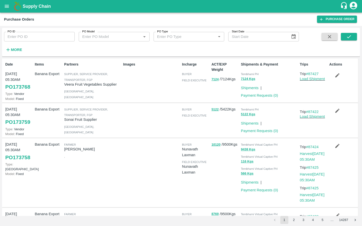
click at [15, 47] on h6 "More" at bounding box center [16, 49] width 11 height 7
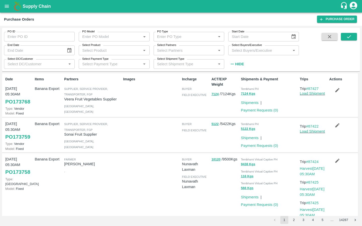
click at [177, 53] on input "Select Partners" at bounding box center [184, 50] width 59 height 7
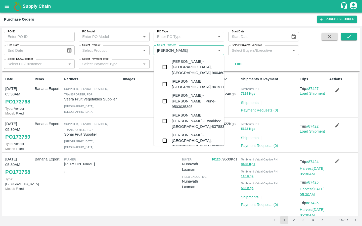
type input "dhiraj b"
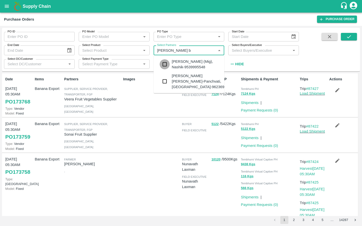
click at [167, 64] on input "checkbox" at bounding box center [164, 64] width 10 height 10
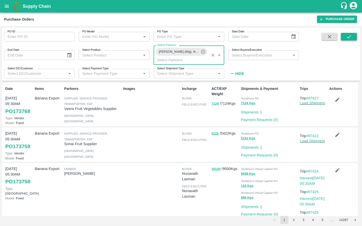
click at [349, 33] on button "submit" at bounding box center [348, 37] width 16 height 8
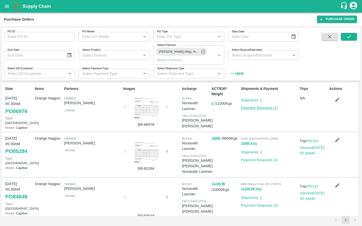
click at [255, 107] on link "Payment Requests ( 1 )" at bounding box center [259, 108] width 37 height 4
